Goal: Task Accomplishment & Management: Use online tool/utility

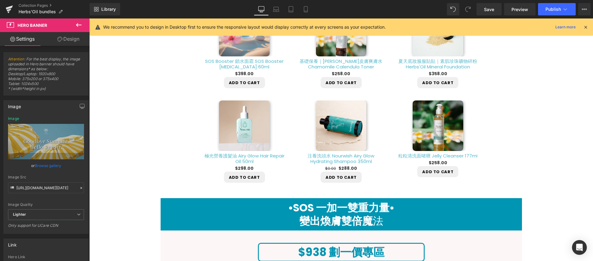
scroll to position [356, 0]
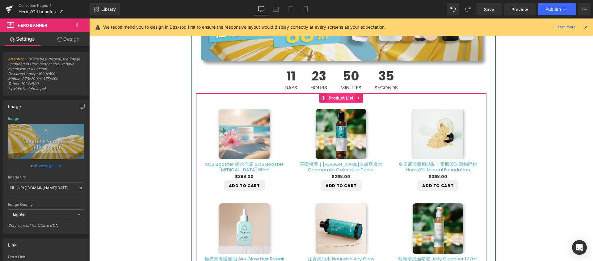
click at [341, 98] on span "Product List" at bounding box center [341, 98] width 28 height 9
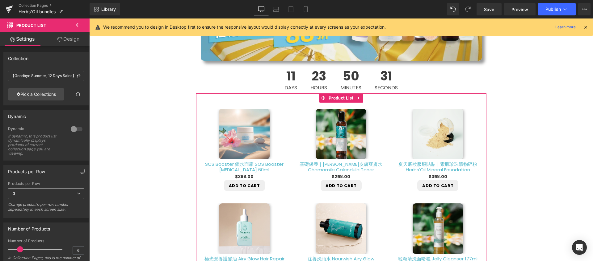
click at [70, 193] on span "3" at bounding box center [46, 194] width 76 height 11
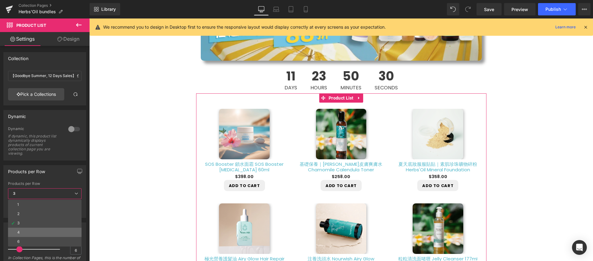
click at [52, 229] on li "4" at bounding box center [44, 232] width 73 height 9
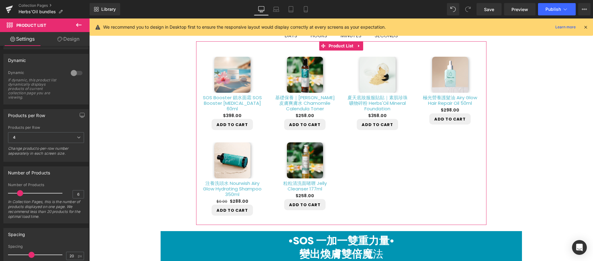
scroll to position [60, 0]
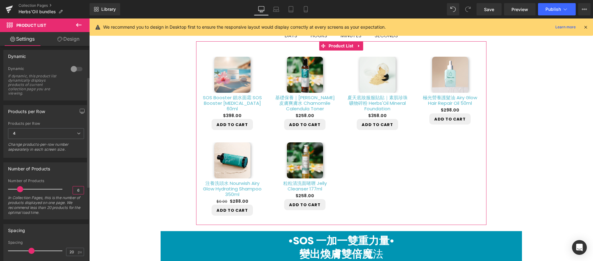
click at [78, 191] on input "6" at bounding box center [78, 191] width 11 height 8
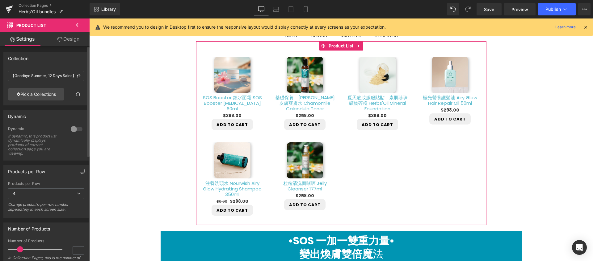
type input "6"
click at [72, 130] on div at bounding box center [76, 129] width 15 height 10
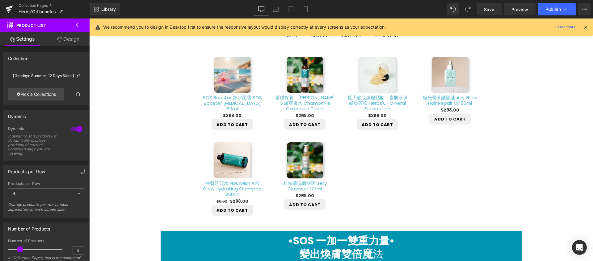
scroll to position [368, 0]
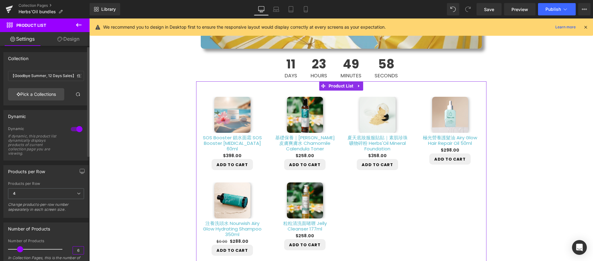
click at [80, 251] on input "6" at bounding box center [78, 251] width 11 height 8
type input "8"
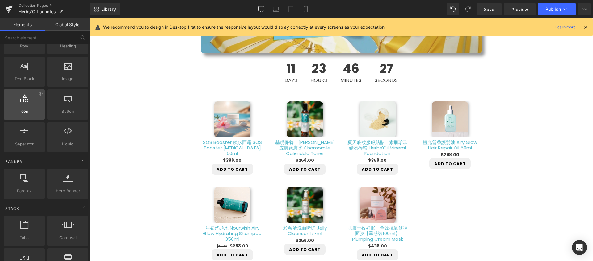
scroll to position [0, 0]
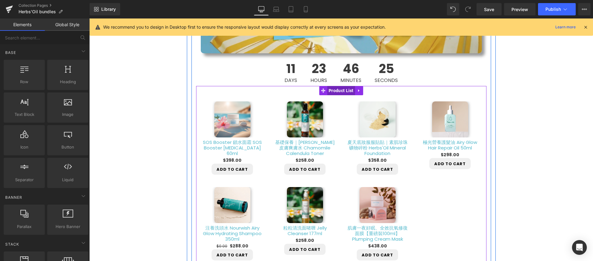
click at [343, 92] on span "Product List" at bounding box center [341, 90] width 28 height 9
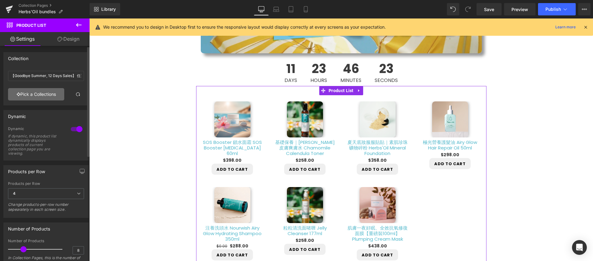
click at [45, 95] on link "Pick a Collections" at bounding box center [36, 94] width 56 height 12
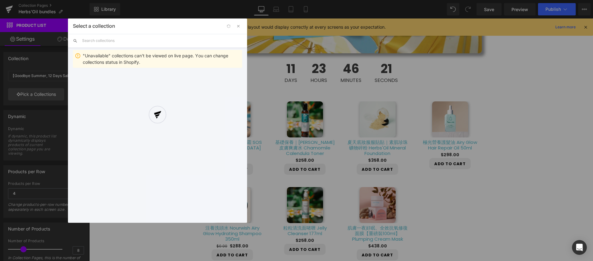
click at [150, 40] on div "Select a collection Back to Library Insert "Unavailable" collections can't be v…" at bounding box center [157, 121] width 179 height 205
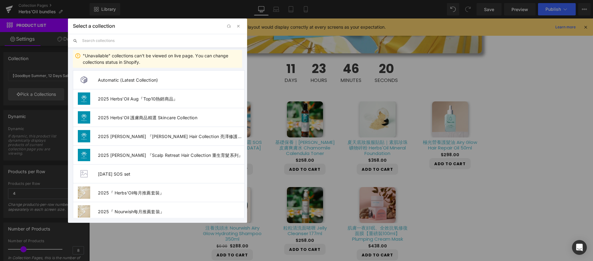
click at [103, 37] on input "text" at bounding box center [162, 41] width 160 height 14
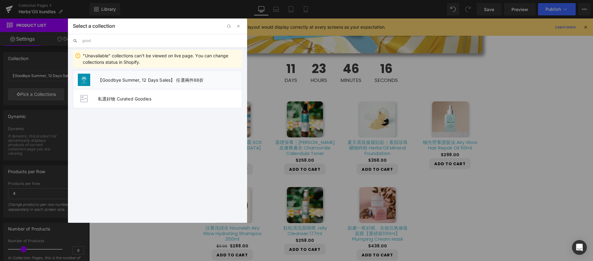
type input "good"
click at [121, 77] on li "【Goodbye Summer, 12 Days Sales】 任選兩件88折" at bounding box center [157, 79] width 169 height 19
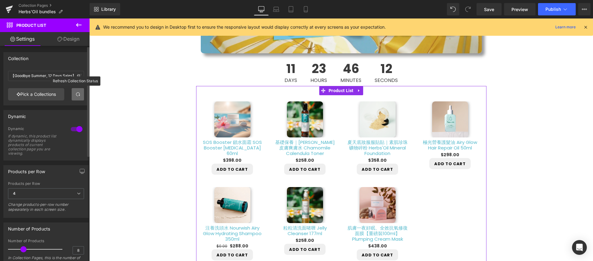
click at [76, 93] on span at bounding box center [77, 94] width 5 height 5
click at [78, 130] on div at bounding box center [76, 129] width 15 height 10
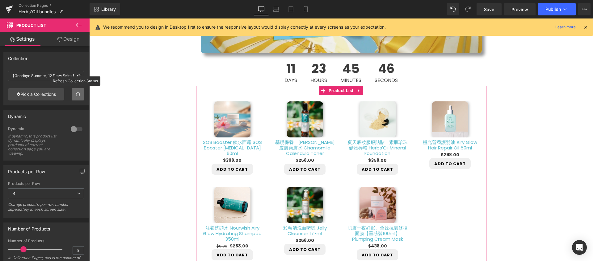
click at [73, 98] on link at bounding box center [78, 94] width 12 height 12
click at [40, 93] on link "Pick a Collections" at bounding box center [36, 94] width 56 height 12
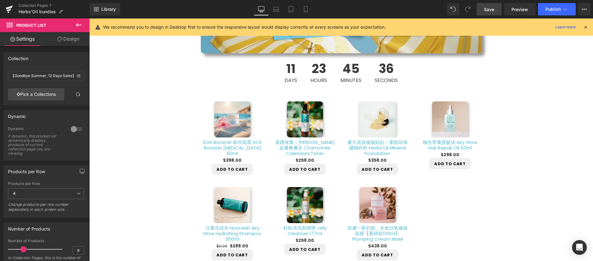
click at [492, 9] on span "Save" at bounding box center [489, 9] width 10 height 6
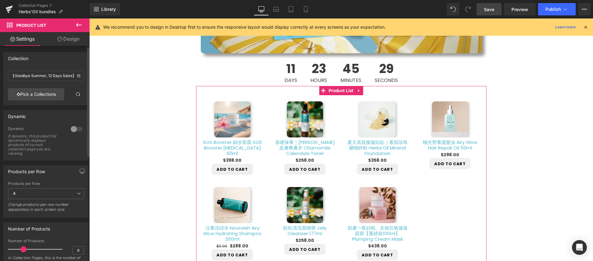
click at [70, 131] on div at bounding box center [76, 129] width 15 height 10
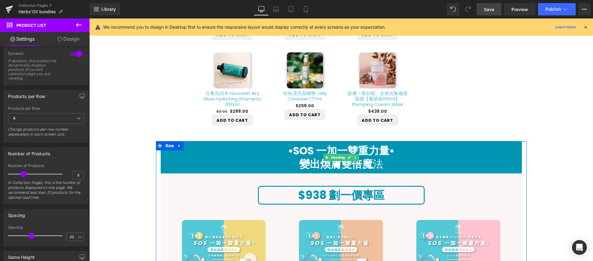
scroll to position [332, 0]
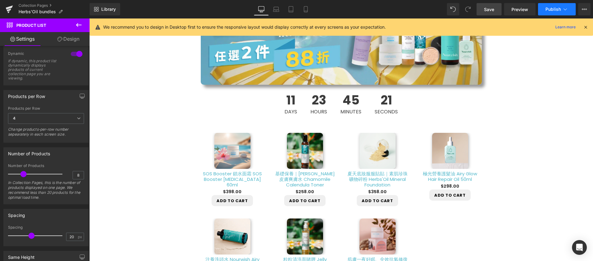
click at [558, 13] on button "Publish" at bounding box center [557, 9] width 38 height 12
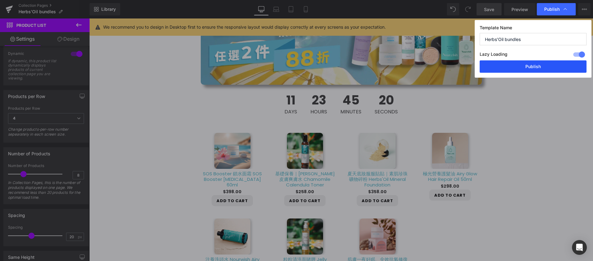
drag, startPoint x: 532, startPoint y: 68, endPoint x: 341, endPoint y: 62, distance: 190.5
click at [532, 68] on button "Publish" at bounding box center [532, 66] width 107 height 12
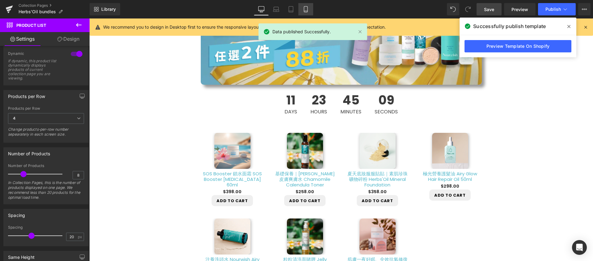
click at [305, 11] on icon at bounding box center [305, 9] width 6 height 6
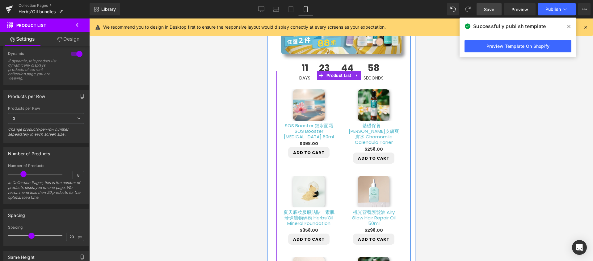
scroll to position [198, 0]
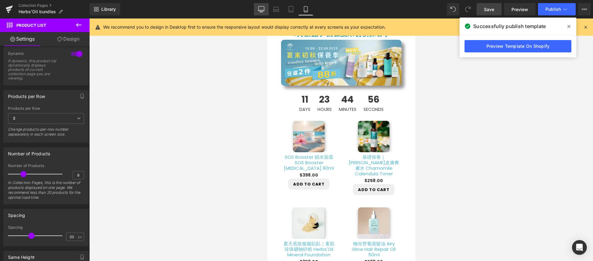
click at [264, 5] on link "Desktop" at bounding box center [261, 9] width 15 height 12
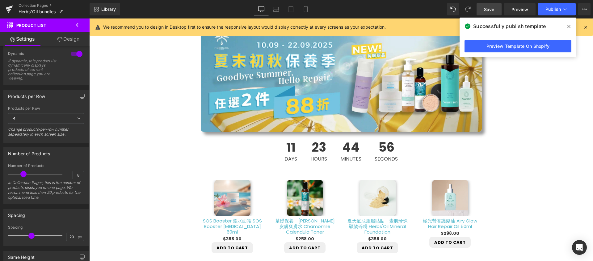
scroll to position [349, 0]
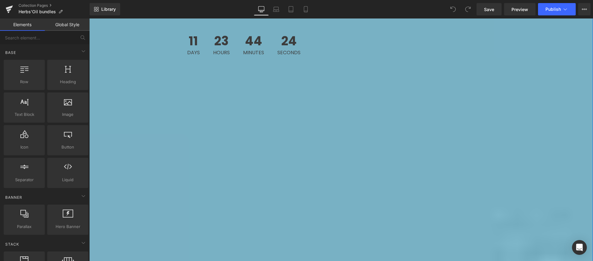
scroll to position [389, 0]
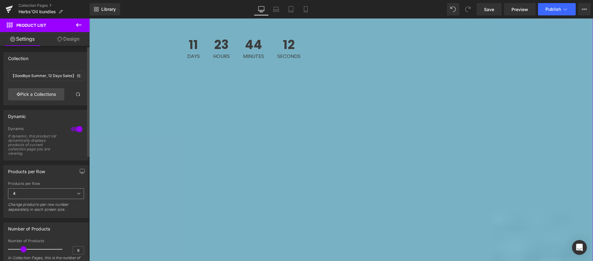
click at [57, 192] on span "4" at bounding box center [46, 194] width 76 height 11
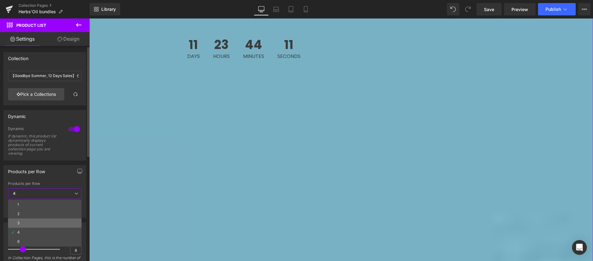
click at [49, 222] on li "3" at bounding box center [44, 223] width 73 height 9
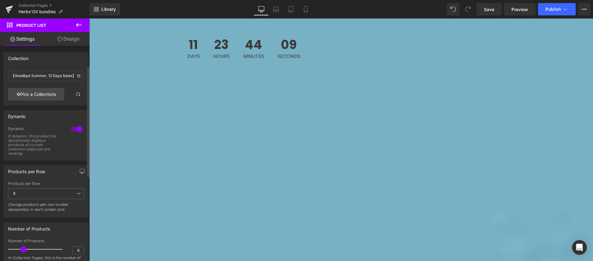
scroll to position [39, 0]
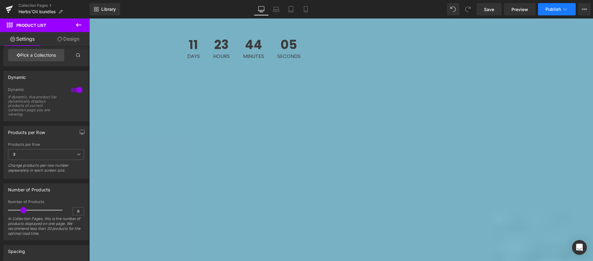
click at [547, 10] on span "Publish" at bounding box center [552, 9] width 15 height 5
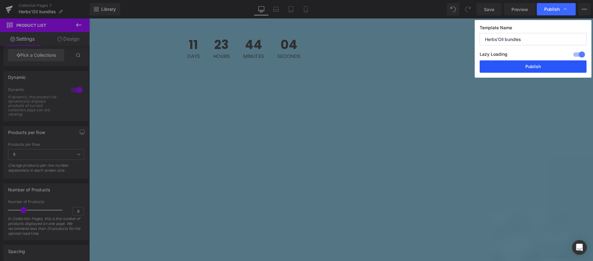
click at [531, 61] on button "Publish" at bounding box center [532, 66] width 107 height 12
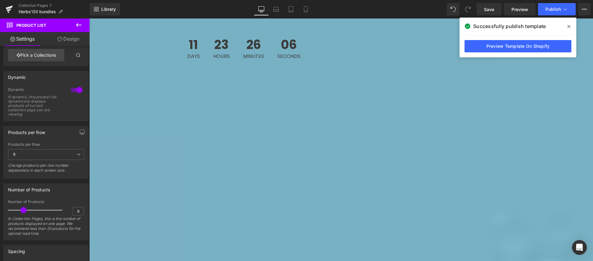
click at [568, 26] on icon at bounding box center [568, 26] width 3 height 3
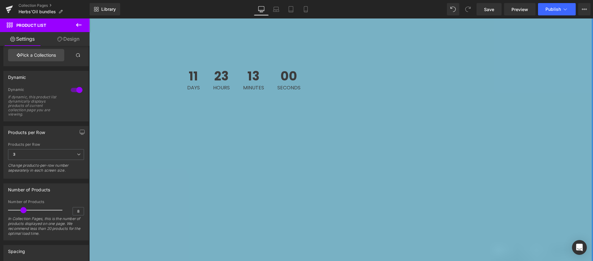
scroll to position [486, 0]
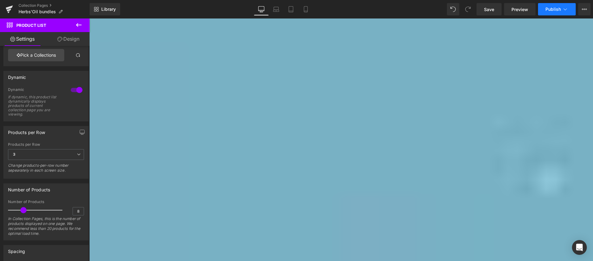
click at [550, 5] on button "Publish" at bounding box center [557, 9] width 38 height 12
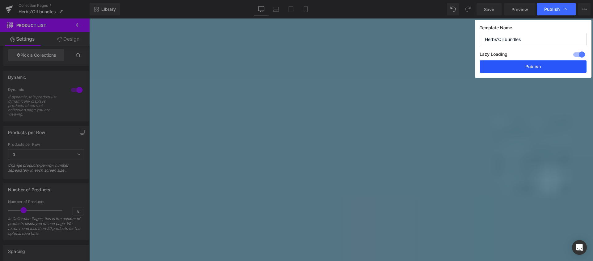
drag, startPoint x: 531, startPoint y: 64, endPoint x: 441, endPoint y: 45, distance: 92.0
click at [531, 64] on button "Publish" at bounding box center [532, 66] width 107 height 12
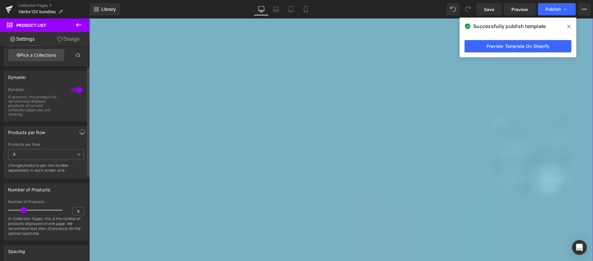
click at [77, 89] on div at bounding box center [76, 90] width 15 height 10
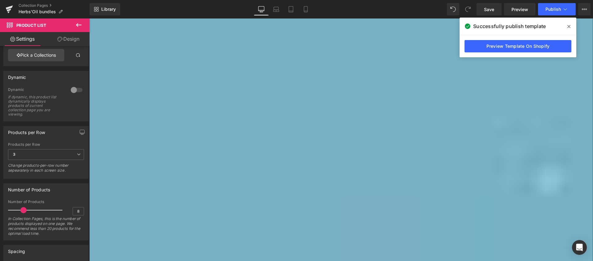
scroll to position [430, 0]
click at [542, 10] on button "Publish" at bounding box center [557, 9] width 38 height 12
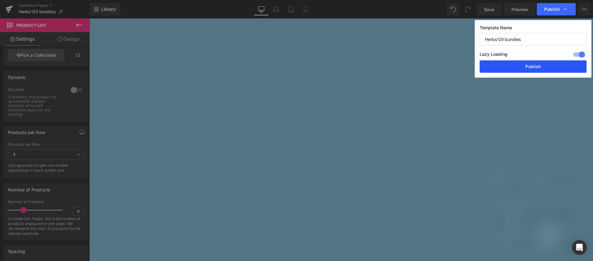
click at [524, 67] on button "Publish" at bounding box center [532, 66] width 107 height 12
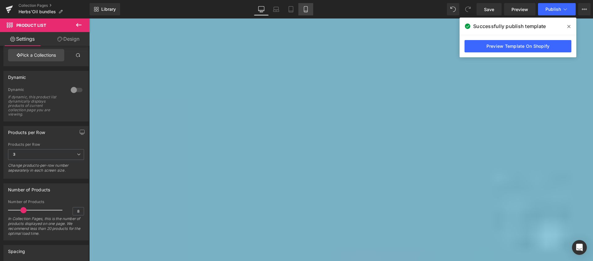
click at [305, 8] on icon at bounding box center [305, 9] width 6 height 6
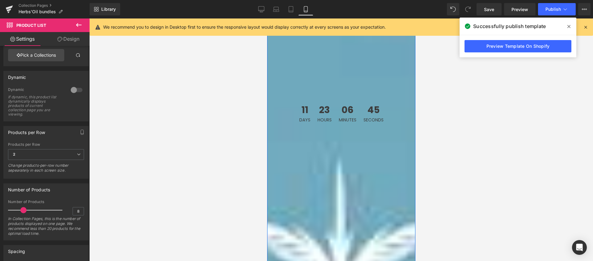
scroll to position [305, 0]
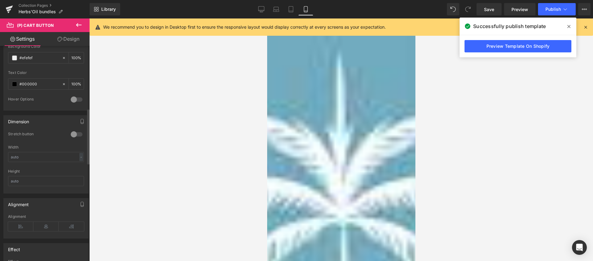
scroll to position [343, 0]
click at [296, 9] on link "Tablet" at bounding box center [290, 9] width 15 height 12
type input "100"
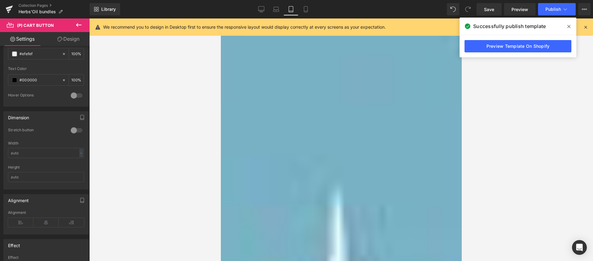
scroll to position [426, 0]
click at [275, 7] on icon at bounding box center [276, 9] width 6 height 6
type input "100"
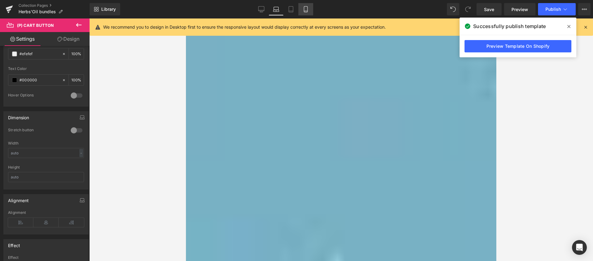
click at [304, 14] on link "Mobile" at bounding box center [305, 9] width 15 height 12
type input "100"
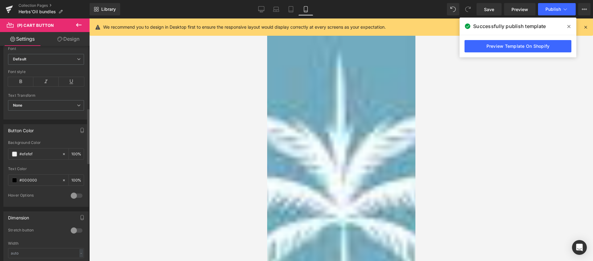
scroll to position [0, 0]
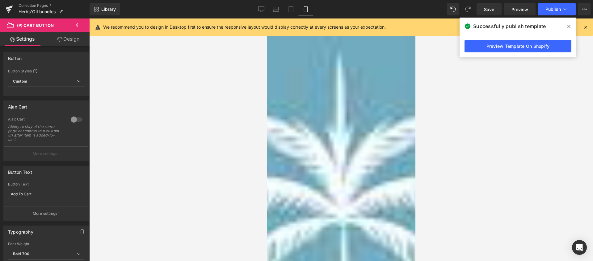
click at [64, 41] on link "Design" at bounding box center [68, 39] width 45 height 14
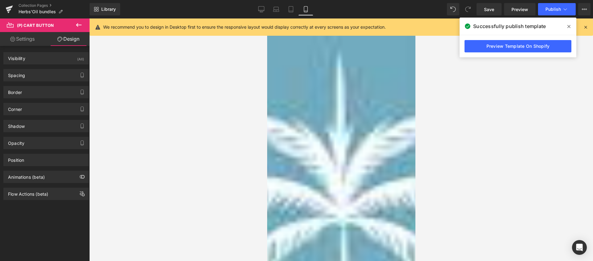
click at [31, 40] on link "Settings" at bounding box center [22, 39] width 45 height 14
type input "100"
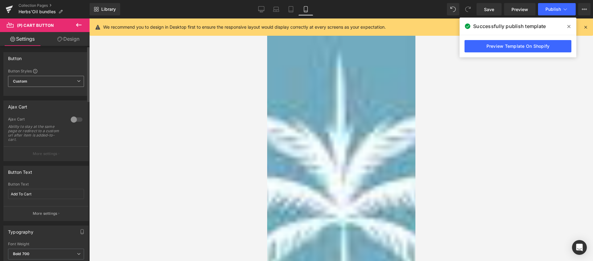
click at [41, 81] on span "Custom Setup Global Style" at bounding box center [46, 81] width 76 height 11
click at [41, 81] on span "Custom Setup Global Style" at bounding box center [44, 81] width 73 height 11
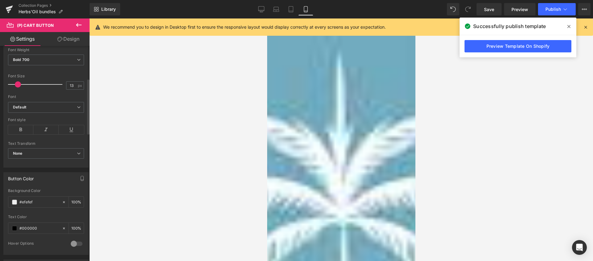
scroll to position [226, 0]
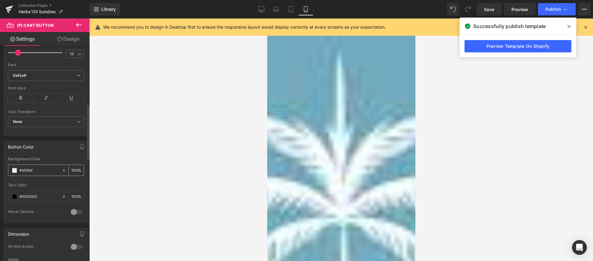
click at [41, 168] on input "#efefef" at bounding box center [39, 170] width 40 height 7
click at [13, 171] on span at bounding box center [14, 170] width 5 height 5
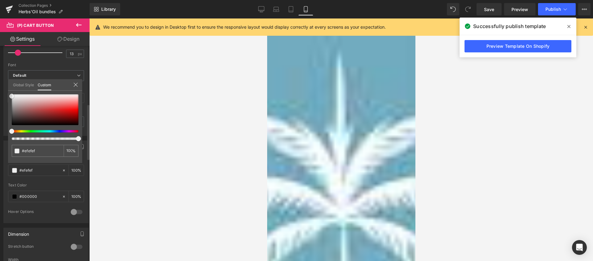
type input "#f2f2f2"
type input "#f9f9f9"
type input "#fcfcfc"
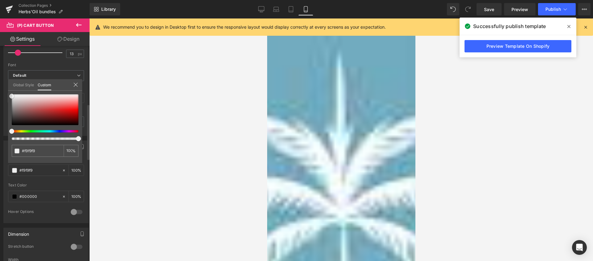
type input "#fcfcfc"
type input "#ffffff"
type input "#f2f2f2"
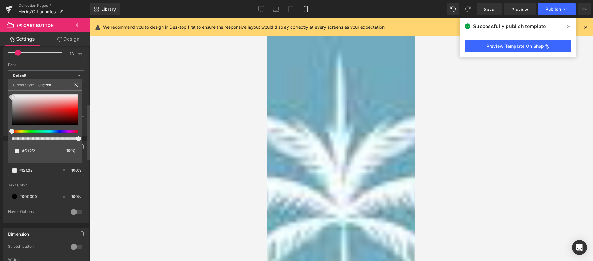
type input "#efefef"
type input "#e5e5e5"
click at [9, 99] on div "#e5e5e5 100 %" at bounding box center [45, 128] width 74 height 69
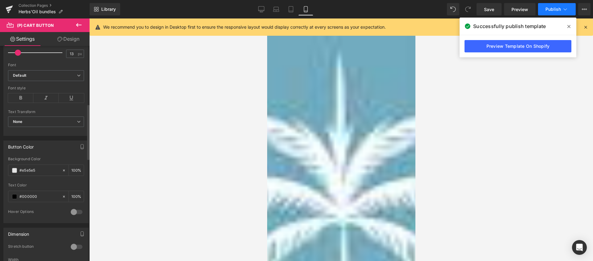
click at [543, 9] on button "Publish" at bounding box center [557, 9] width 38 height 12
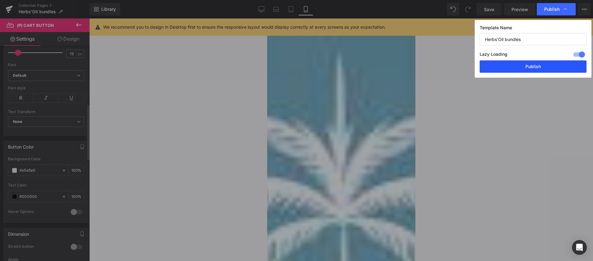
click at [518, 66] on button "Publish" at bounding box center [532, 66] width 107 height 12
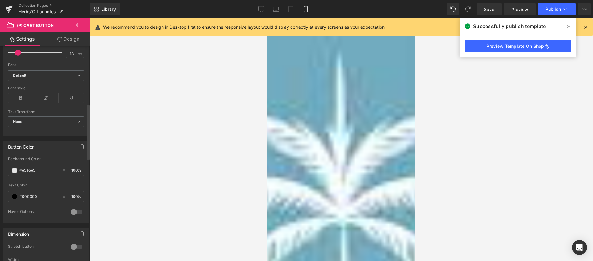
click at [41, 199] on input "#000000" at bounding box center [39, 196] width 40 height 7
click at [14, 196] on span at bounding box center [14, 196] width 5 height 5
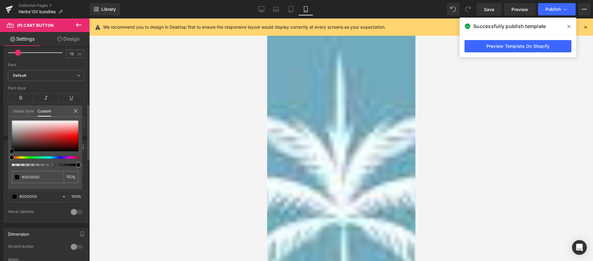
click at [12, 151] on span at bounding box center [11, 151] width 5 height 5
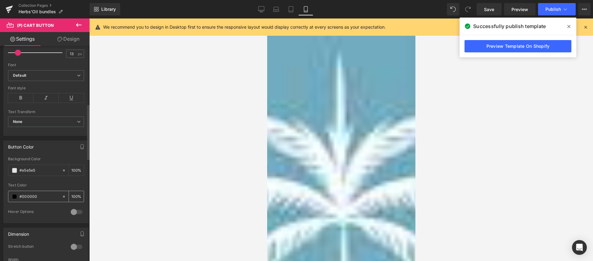
click at [44, 198] on input "#000000" at bounding box center [39, 196] width 40 height 7
type input "#00000"
type input "0"
type input "#000001"
type input "100"
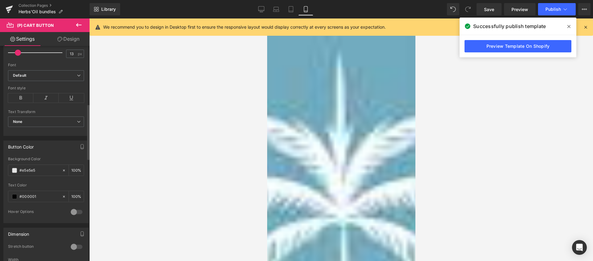
type input "#000001"
click at [56, 182] on div at bounding box center [46, 181] width 76 height 4
click at [555, 10] on span "Publish" at bounding box center [552, 9] width 15 height 5
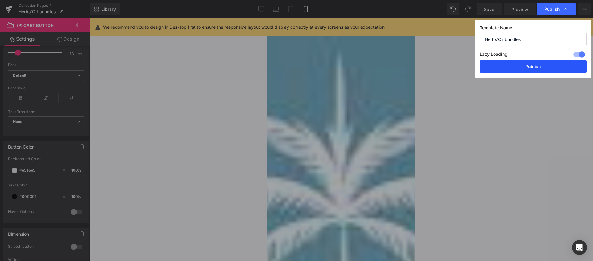
click at [537, 66] on button "Publish" at bounding box center [532, 66] width 107 height 12
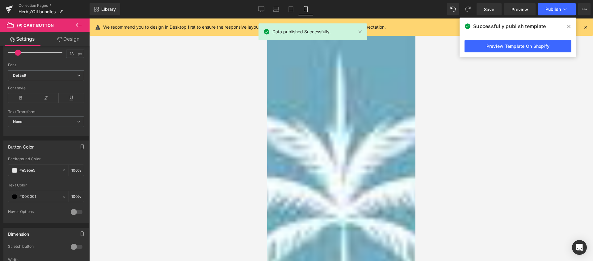
click at [568, 28] on icon at bounding box center [568, 26] width 3 height 5
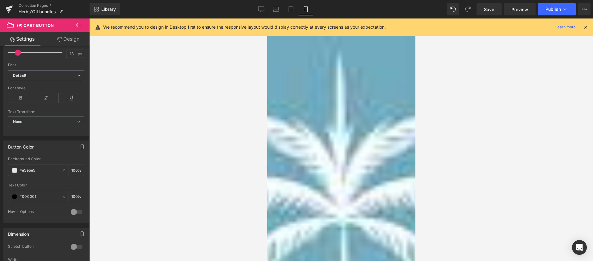
click at [170, 122] on div at bounding box center [340, 140] width 503 height 243
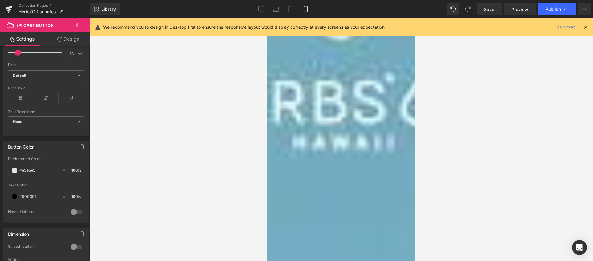
scroll to position [643, 0]
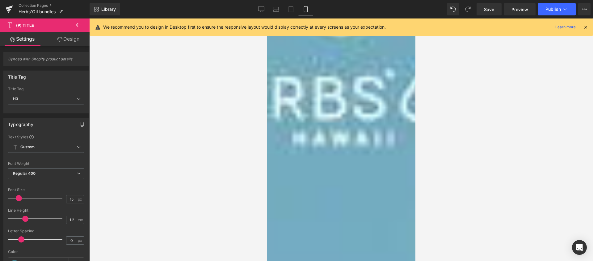
click at [71, 31] on button at bounding box center [79, 26] width 22 height 14
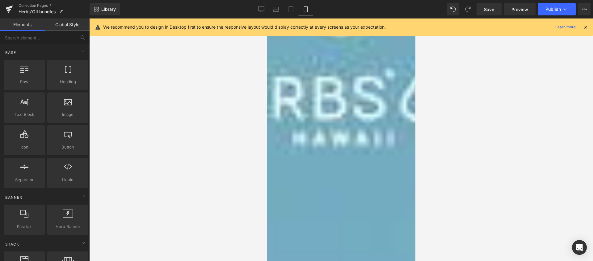
click at [68, 24] on link "Global Style" at bounding box center [67, 25] width 45 height 12
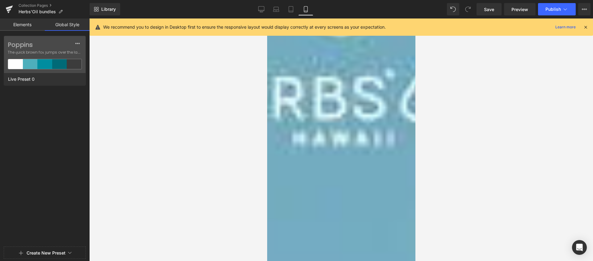
click at [28, 25] on link "Elements" at bounding box center [22, 25] width 45 height 12
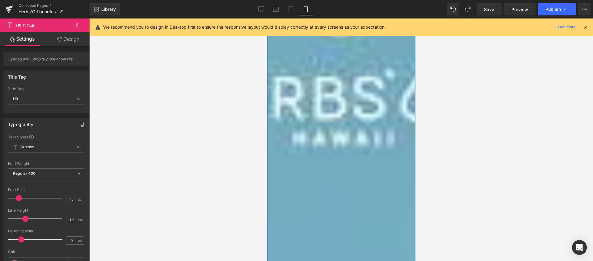
click at [71, 37] on link "Design" at bounding box center [68, 39] width 45 height 14
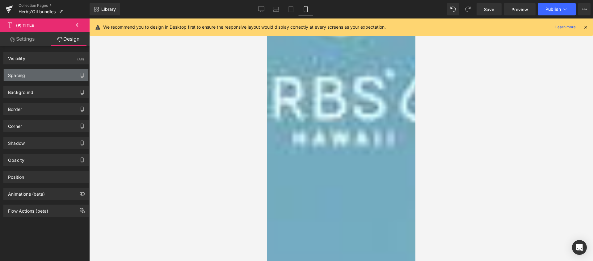
click at [38, 72] on div "Spacing" at bounding box center [46, 75] width 85 height 12
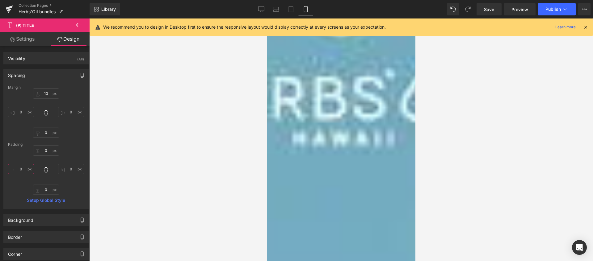
click at [20, 166] on input "0" at bounding box center [21, 169] width 26 height 10
type input "5"
type input "0"
click at [21, 183] on div "0px 0 0px 0 0px 0 0px 0" at bounding box center [46, 170] width 76 height 49
click at [21, 109] on input "0" at bounding box center [21, 112] width 26 height 10
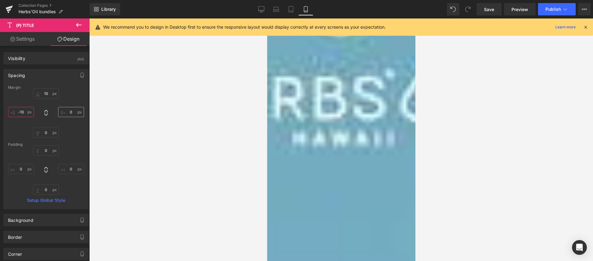
type input "-10"
click at [68, 113] on input "0" at bounding box center [71, 112] width 26 height 10
type input "-5"
click at [25, 113] on input "-10" at bounding box center [21, 112] width 26 height 10
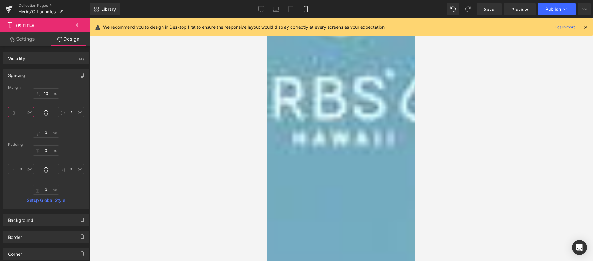
type input "-5"
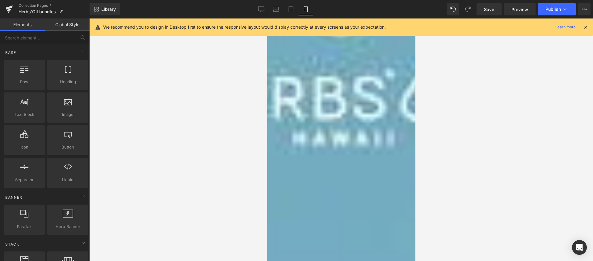
click at [126, 139] on div at bounding box center [340, 140] width 503 height 243
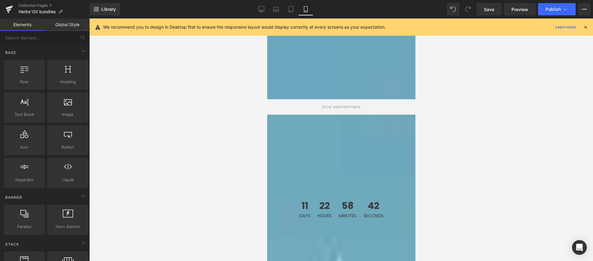
scroll to position [207, 0]
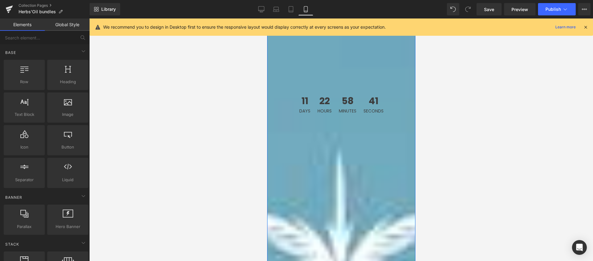
click at [307, 194] on link "PINK CLOUD 水雲感海茴香礦物防曬 SPF30 HYDRATING PINK CLOUD SUNSCREEN 50ml" at bounding box center [341, 199] width 136 height 11
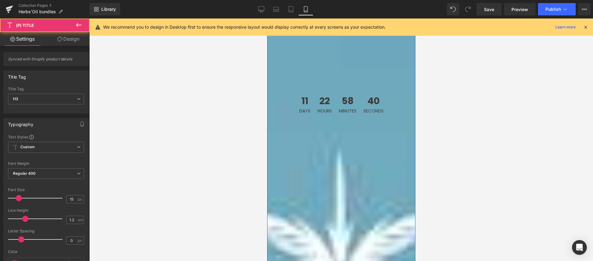
click at [72, 43] on link "Design" at bounding box center [68, 39] width 45 height 14
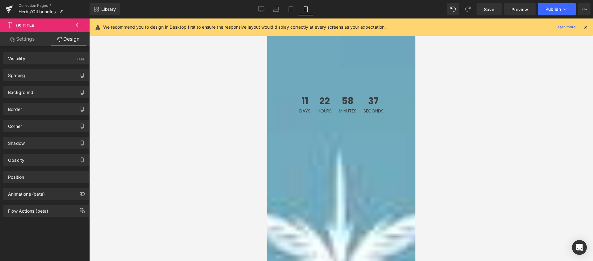
type input "0"
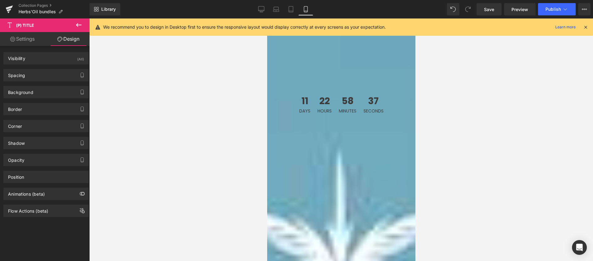
type input "0"
click at [40, 75] on div "Spacing" at bounding box center [46, 75] width 85 height 12
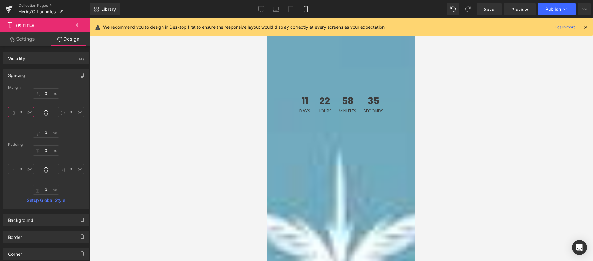
click at [23, 113] on input "0" at bounding box center [21, 112] width 26 height 10
type input "-5"
click at [71, 113] on input "0" at bounding box center [71, 112] width 26 height 10
type input "-5"
click at [551, 7] on span "Publish" at bounding box center [552, 9] width 15 height 5
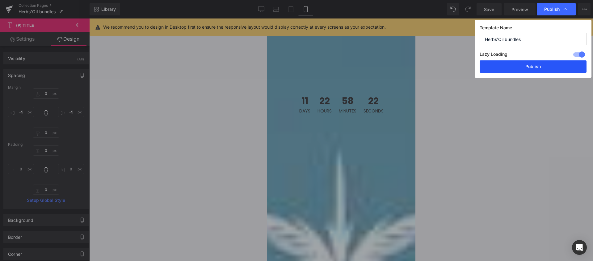
click at [528, 62] on button "Publish" at bounding box center [532, 66] width 107 height 12
